Goal: Transaction & Acquisition: Purchase product/service

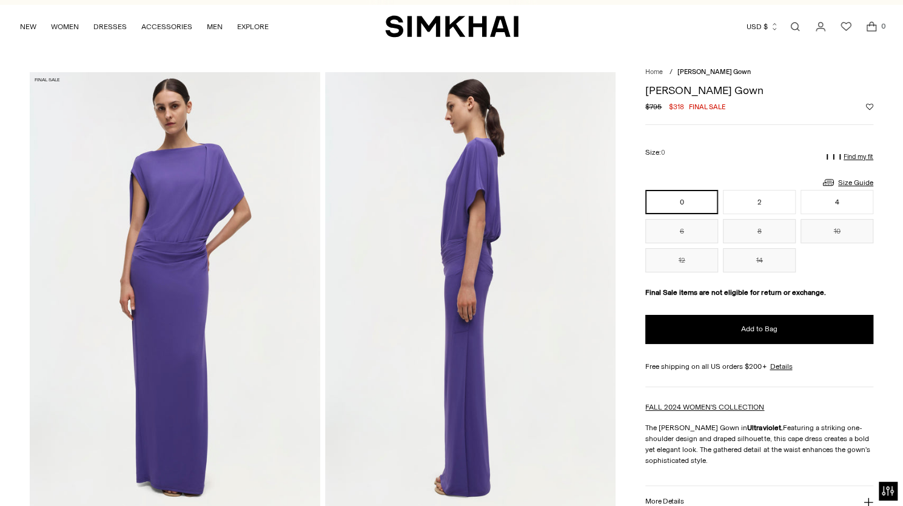
scroll to position [15, 0]
click at [820, 206] on button "4" at bounding box center [836, 202] width 73 height 24
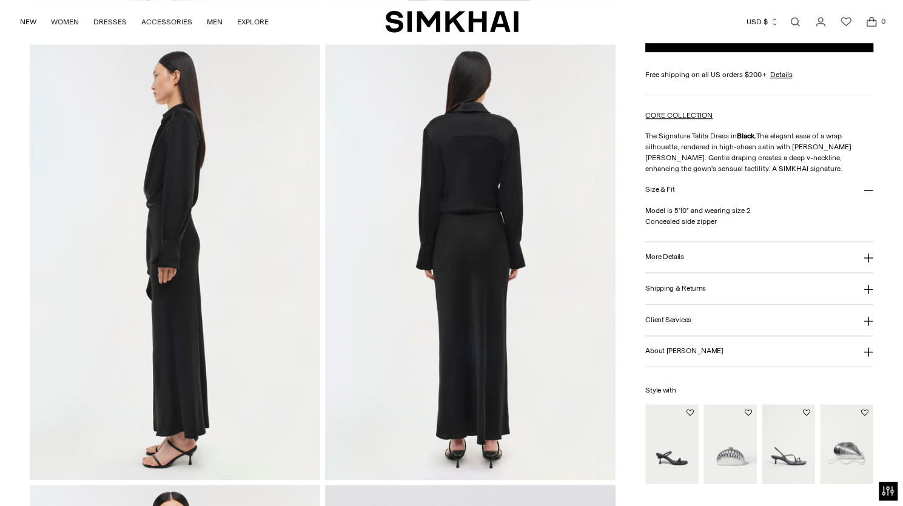
scroll to position [486, 0]
